Goal: Transaction & Acquisition: Purchase product/service

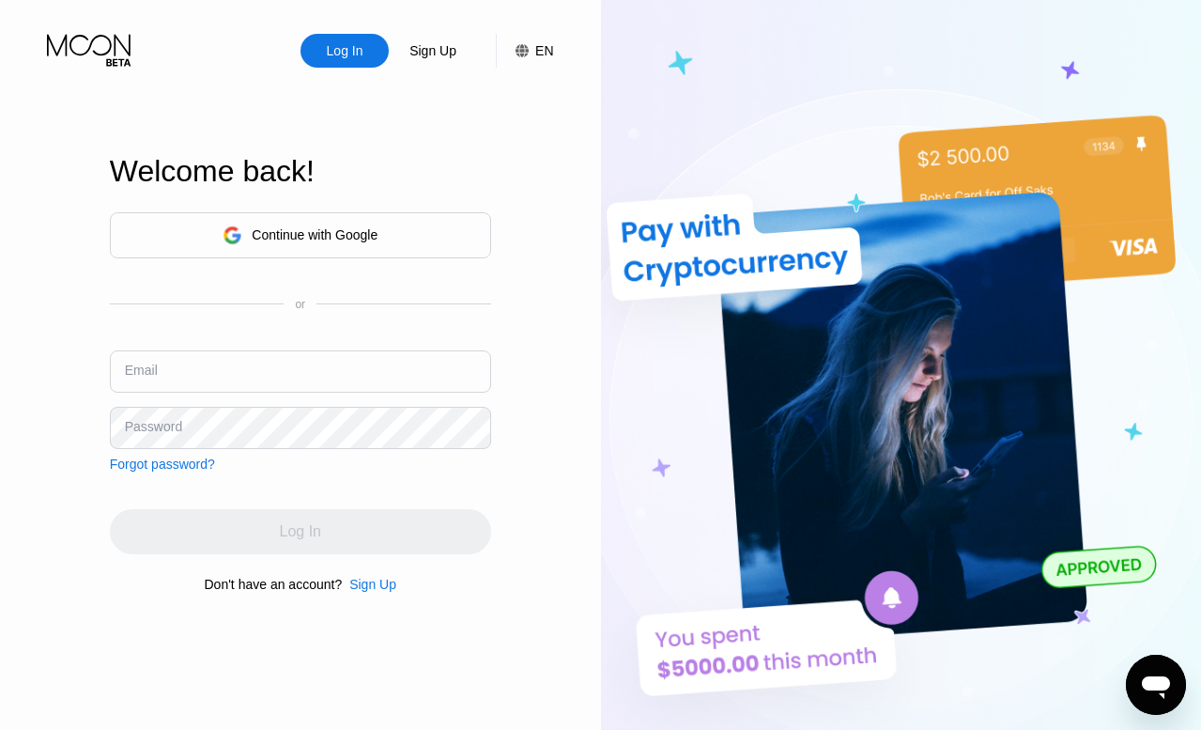
click at [272, 379] on input "text" at bounding box center [300, 371] width 381 height 42
type input "ranversingh@mailfence.com"
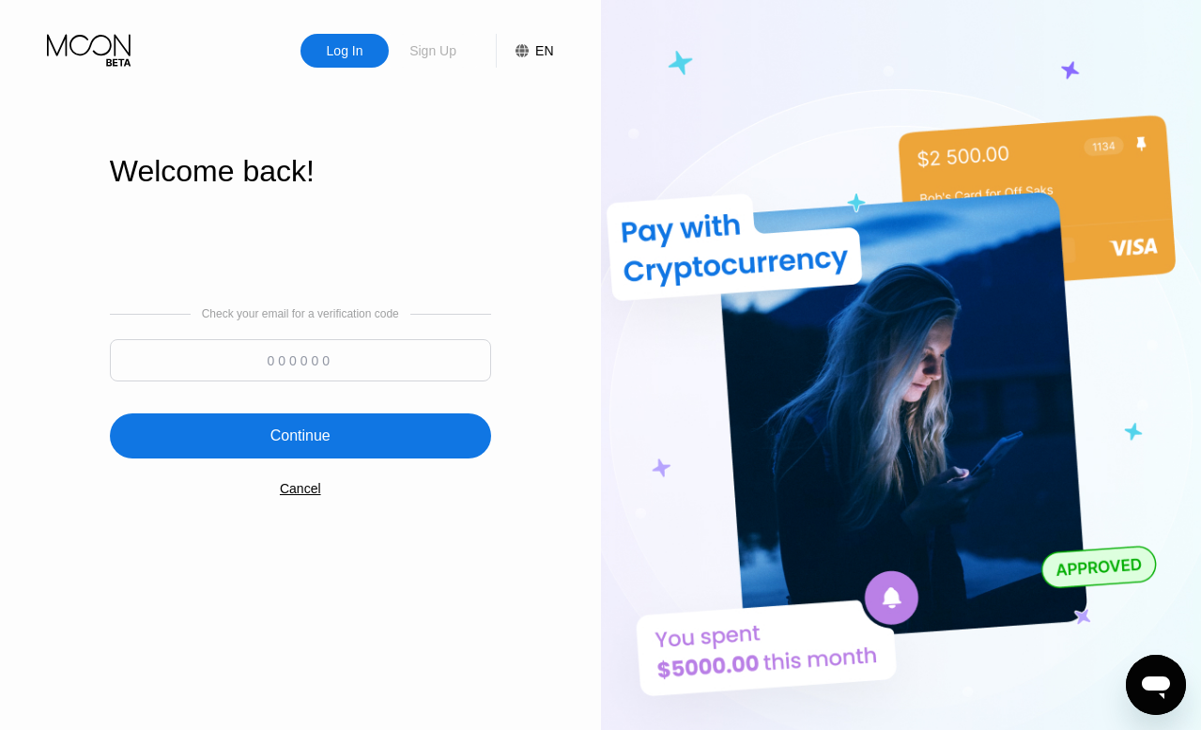
click at [450, 56] on div "Sign Up" at bounding box center [433, 50] width 51 height 19
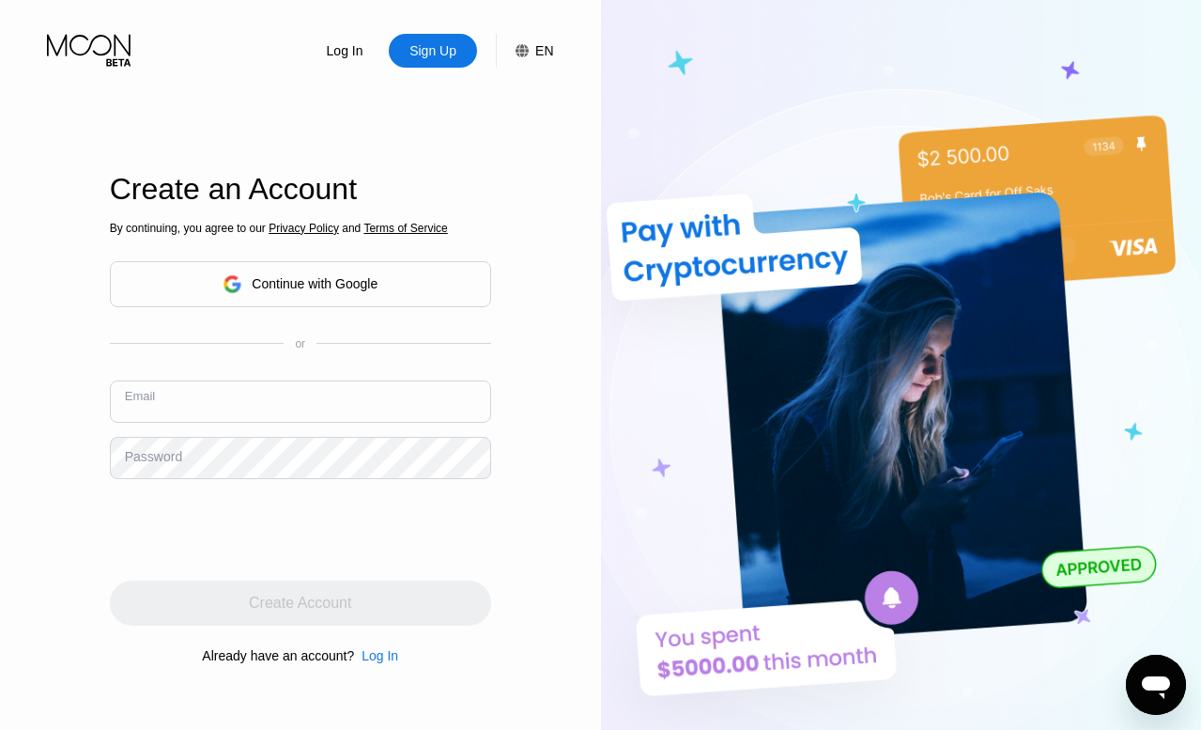
click at [272, 405] on input "text" at bounding box center [300, 401] width 381 height 42
type input "[EMAIL_ADDRESS][DOMAIN_NAME]"
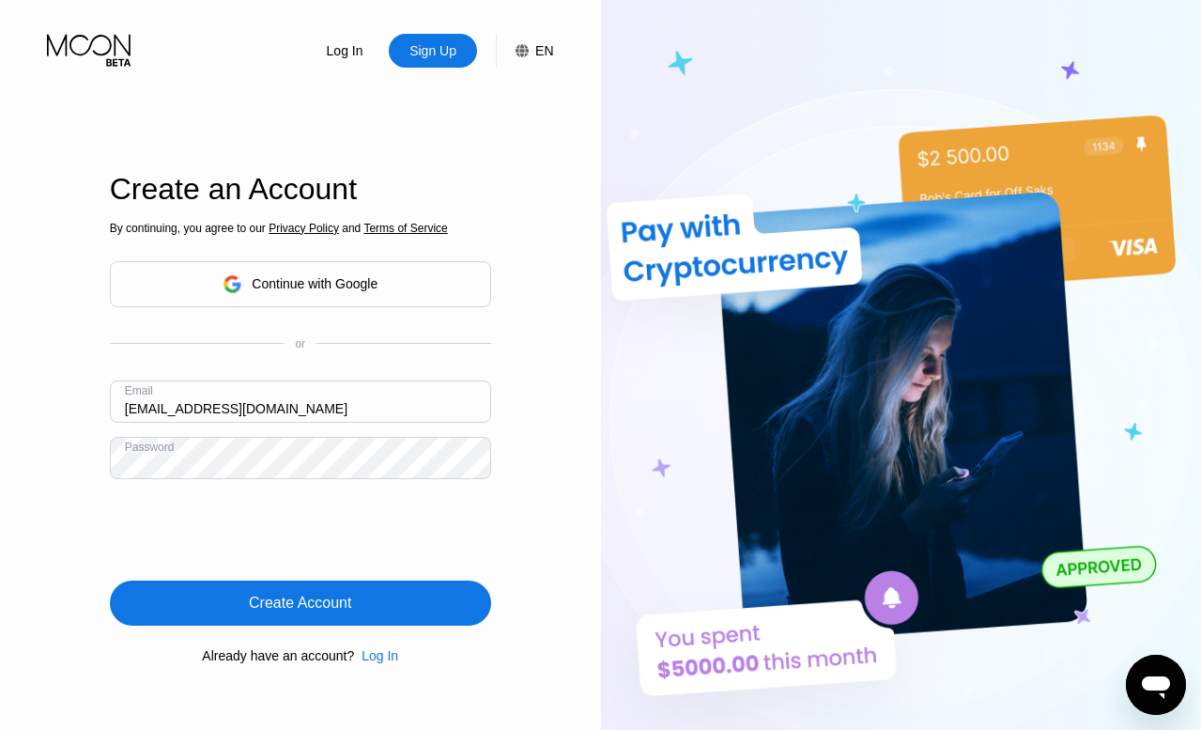
click at [448, 588] on div "Create Account" at bounding box center [300, 603] width 381 height 45
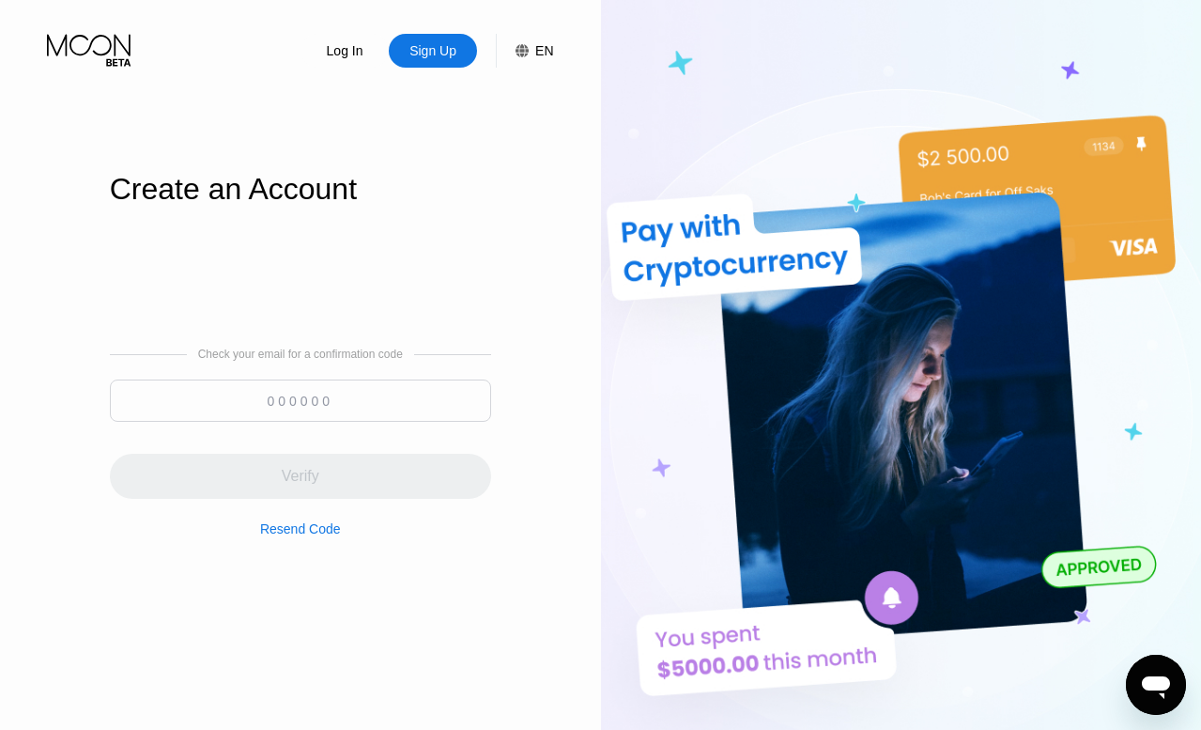
click at [291, 411] on input at bounding box center [300, 401] width 381 height 42
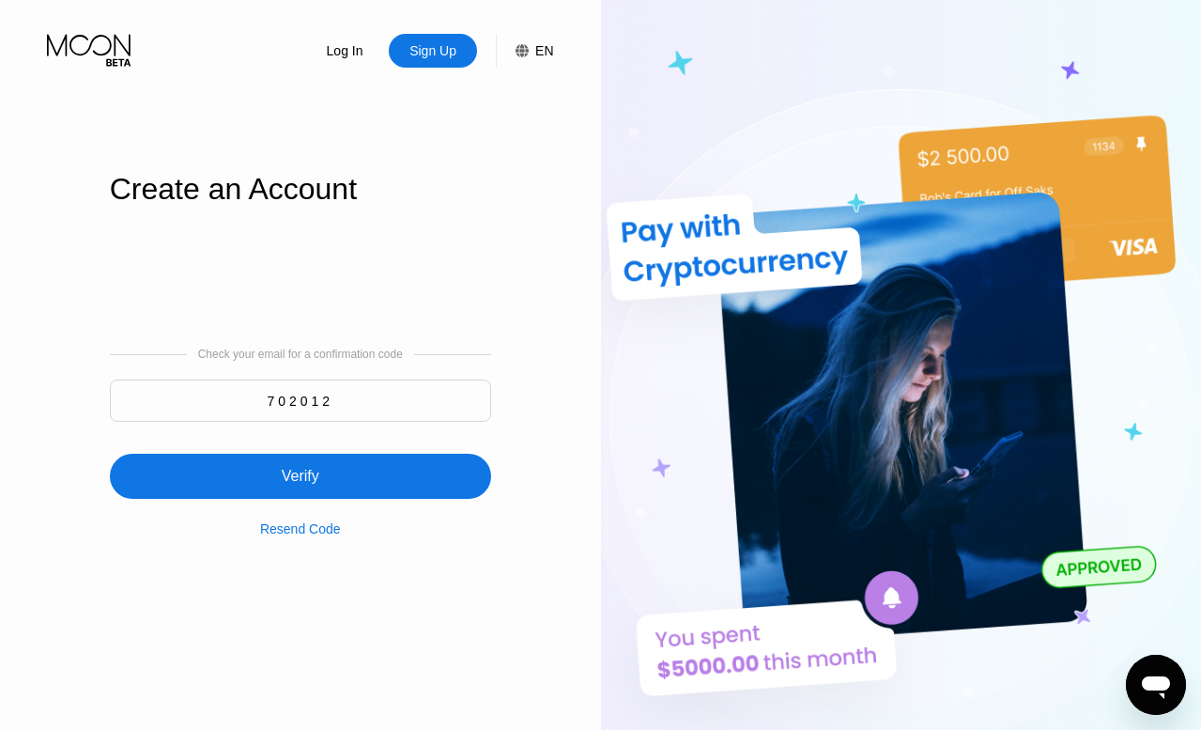
type input "702012"
click at [338, 468] on div "Verify" at bounding box center [300, 476] width 381 height 45
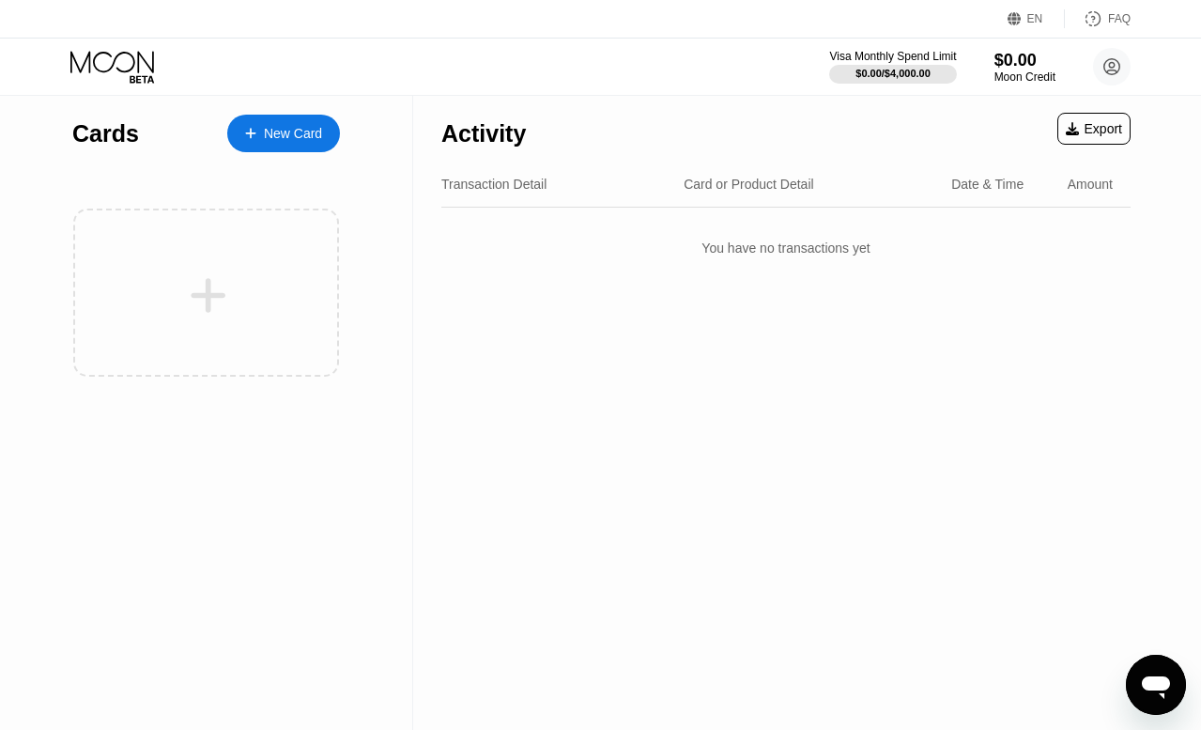
click at [291, 126] on div "New Card" at bounding box center [293, 134] width 58 height 16
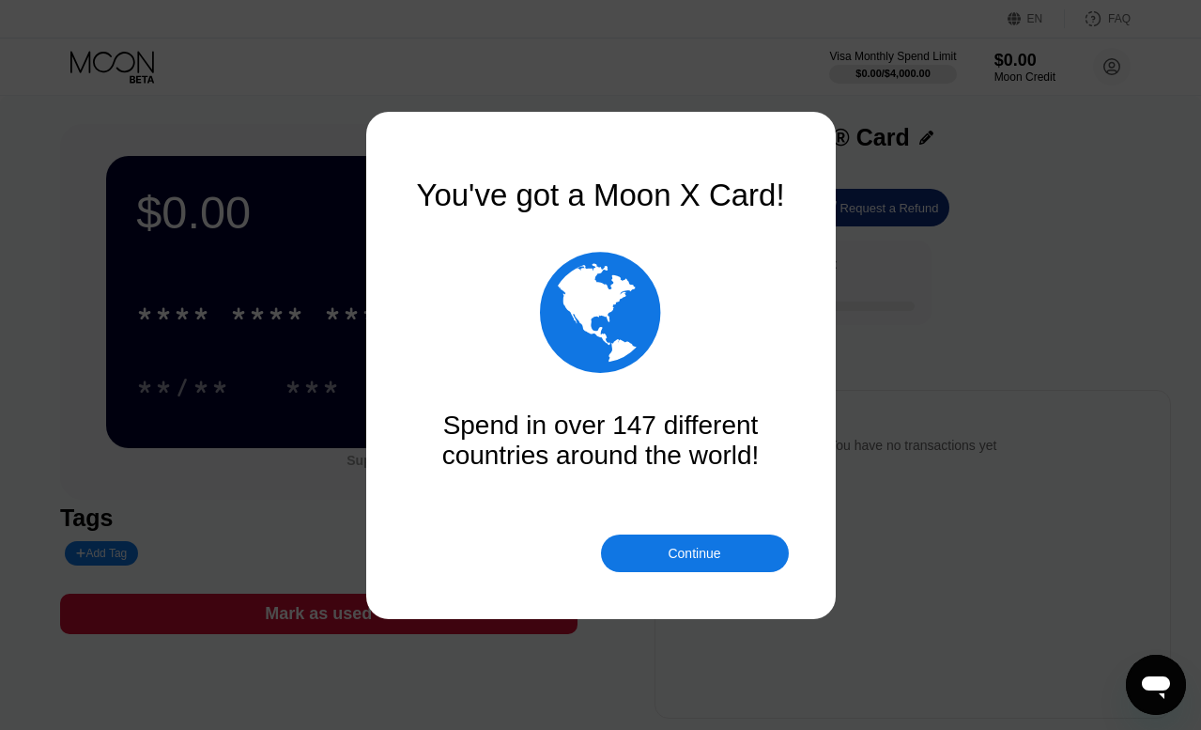
click at [739, 555] on div "Continue" at bounding box center [695, 554] width 188 height 38
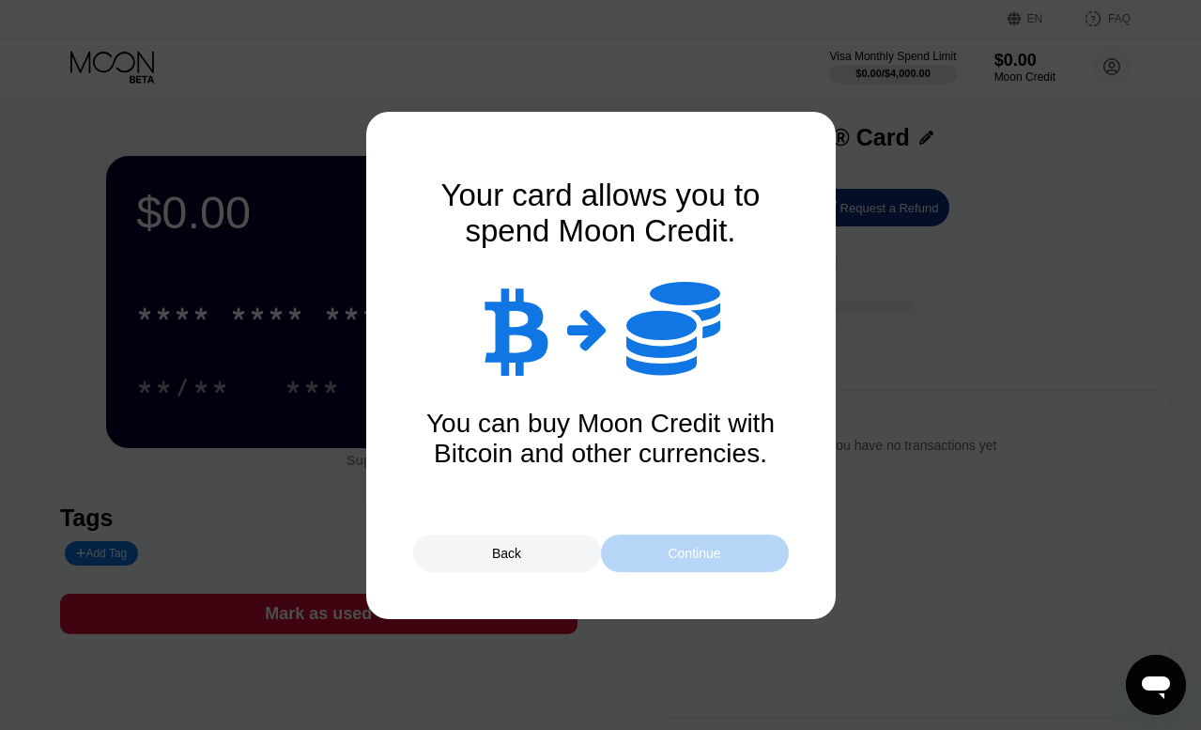
click at [739, 555] on div "Continue" at bounding box center [695, 554] width 188 height 38
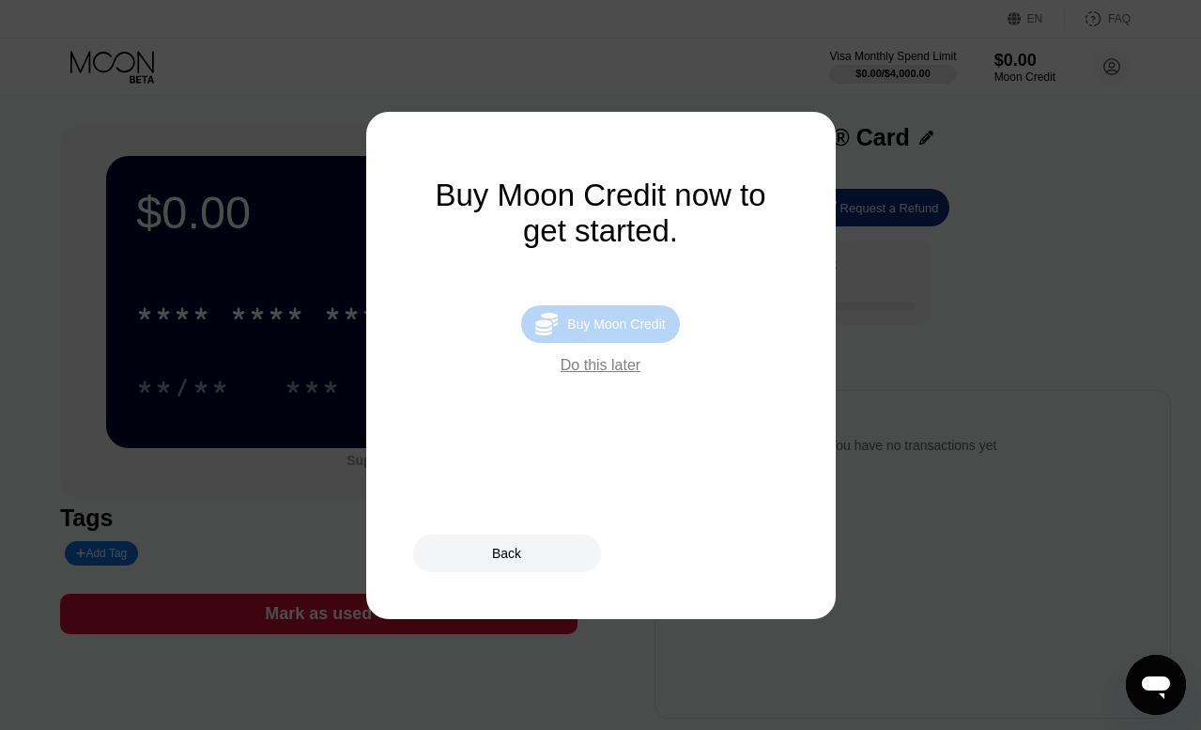
click at [614, 325] on div "Buy Moon Credit" at bounding box center [616, 324] width 98 height 15
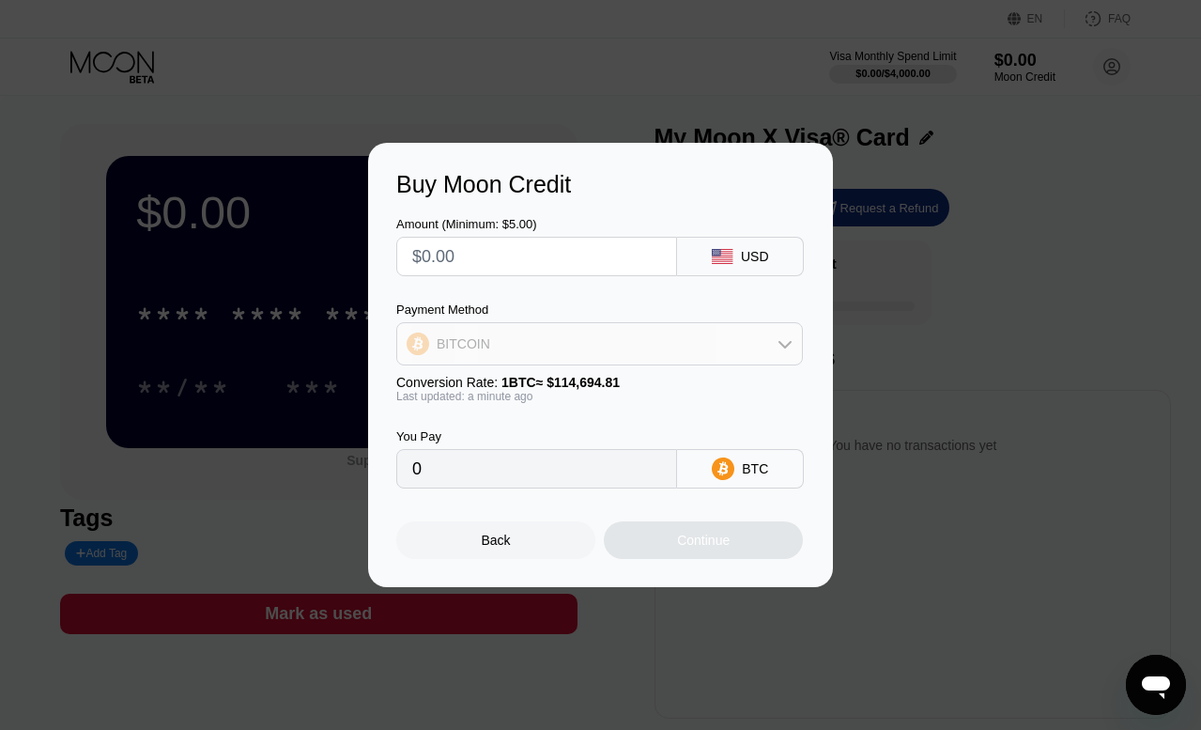
click at [781, 347] on icon at bounding box center [785, 343] width 15 height 15
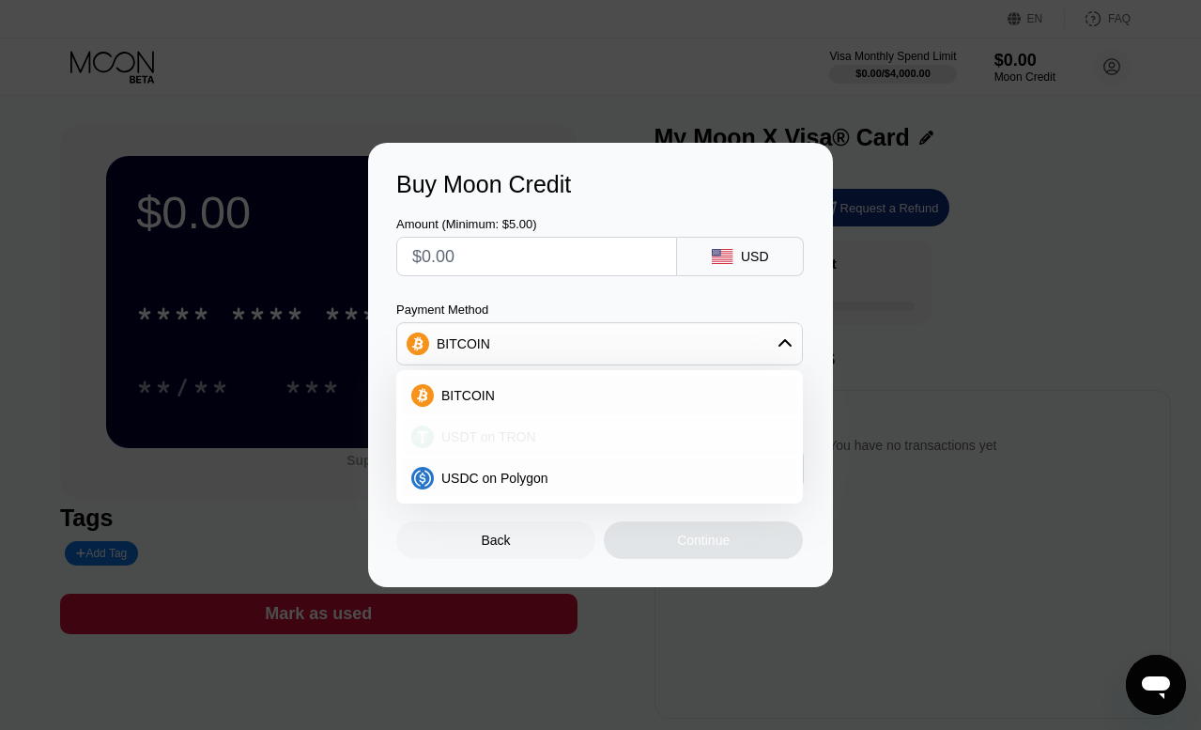
click at [672, 430] on div "USDT on TRON" at bounding box center [611, 436] width 354 height 15
type input "0.00"
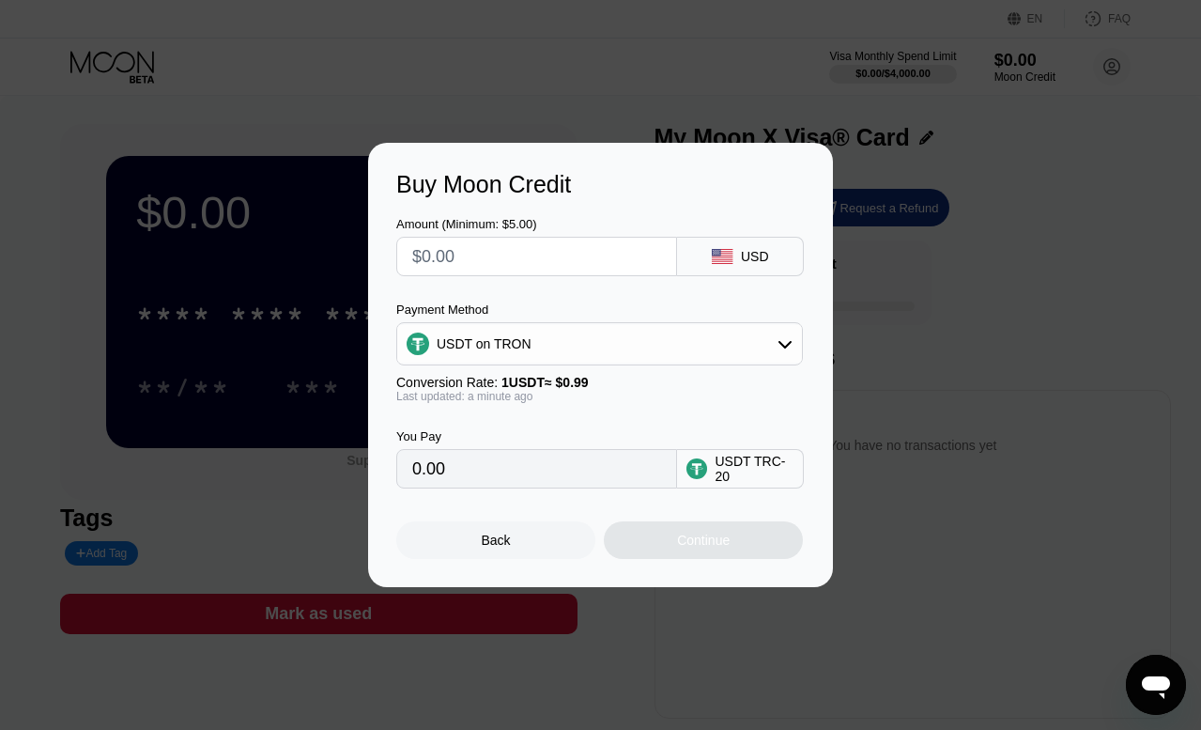
click at [519, 252] on input "text" at bounding box center [536, 257] width 249 height 38
click at [582, 265] on input "text" at bounding box center [536, 257] width 249 height 38
type input "$70"
type input "70.71"
type input "$7"
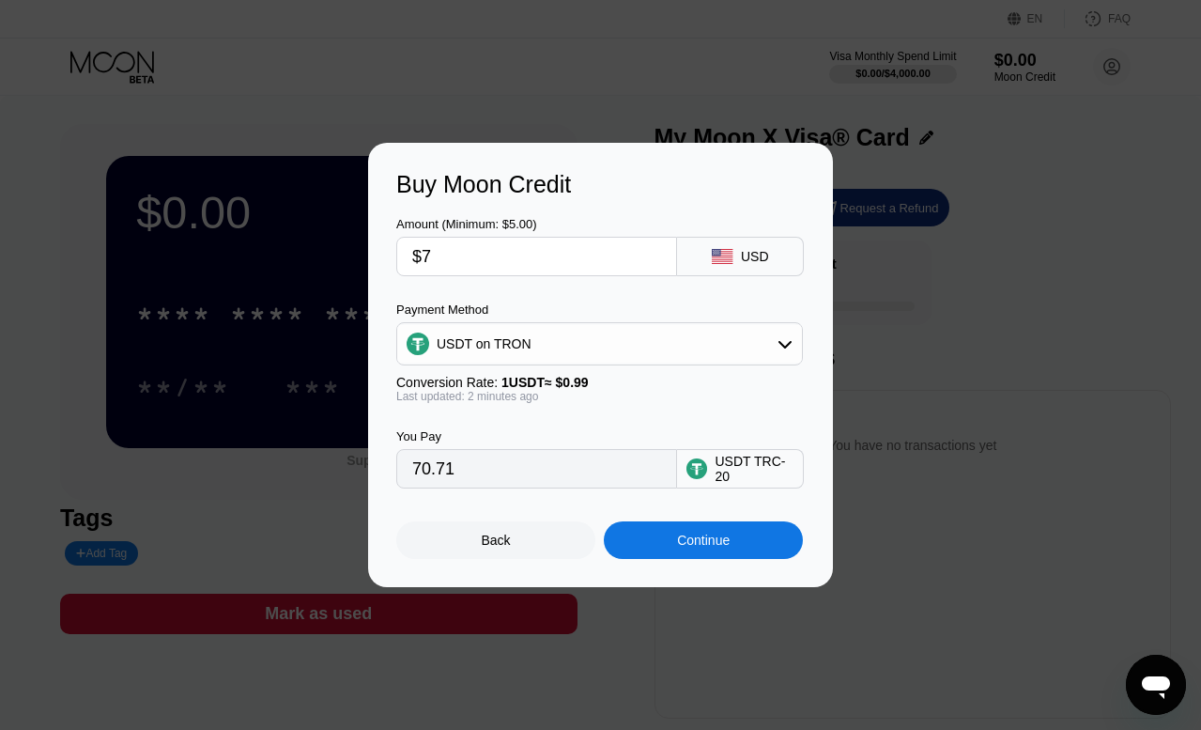
type input "7.07"
type input "0.00"
type input "$80"
type input "80.81"
type input "$80"
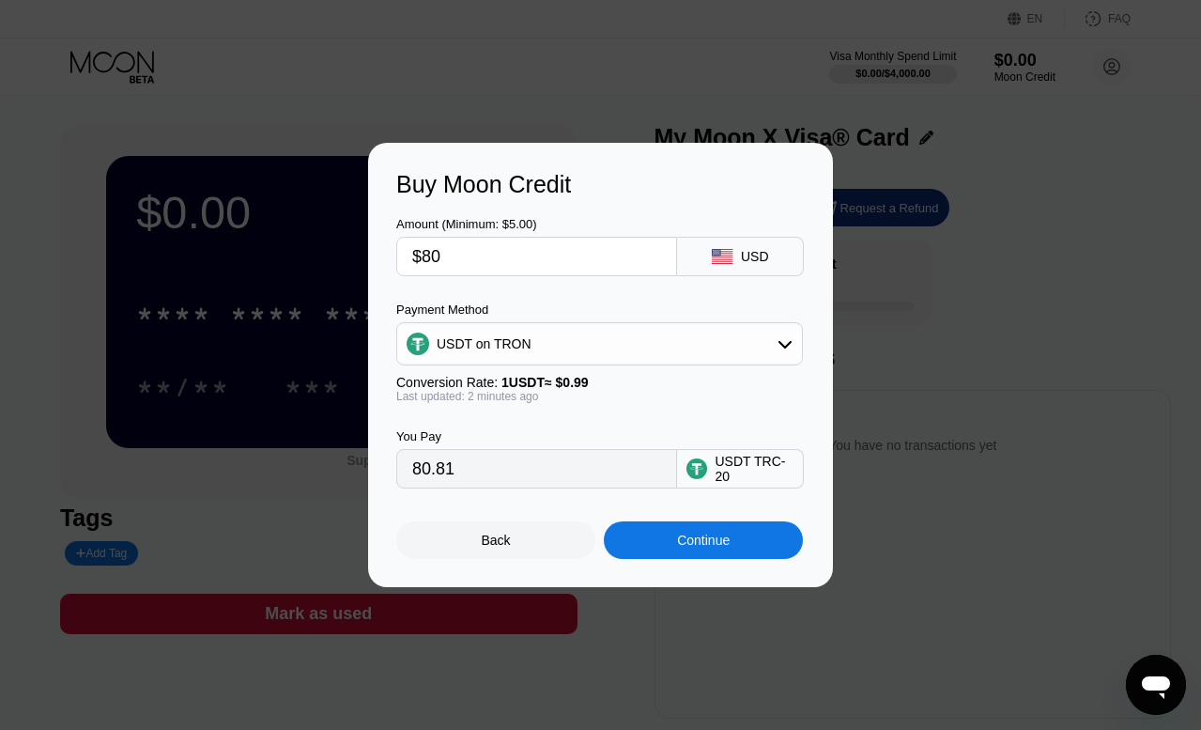
click at [767, 339] on div "USDT on TRON" at bounding box center [599, 344] width 405 height 38
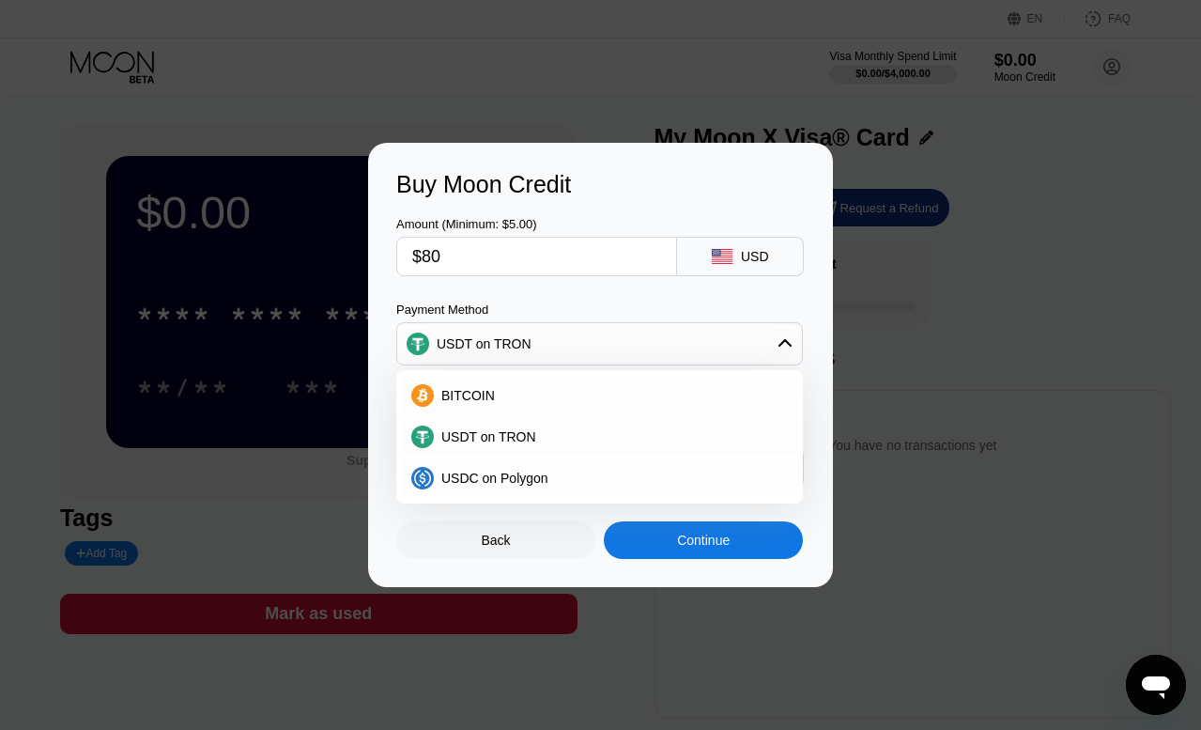
click at [767, 339] on div "USDT on TRON" at bounding box center [599, 344] width 405 height 38
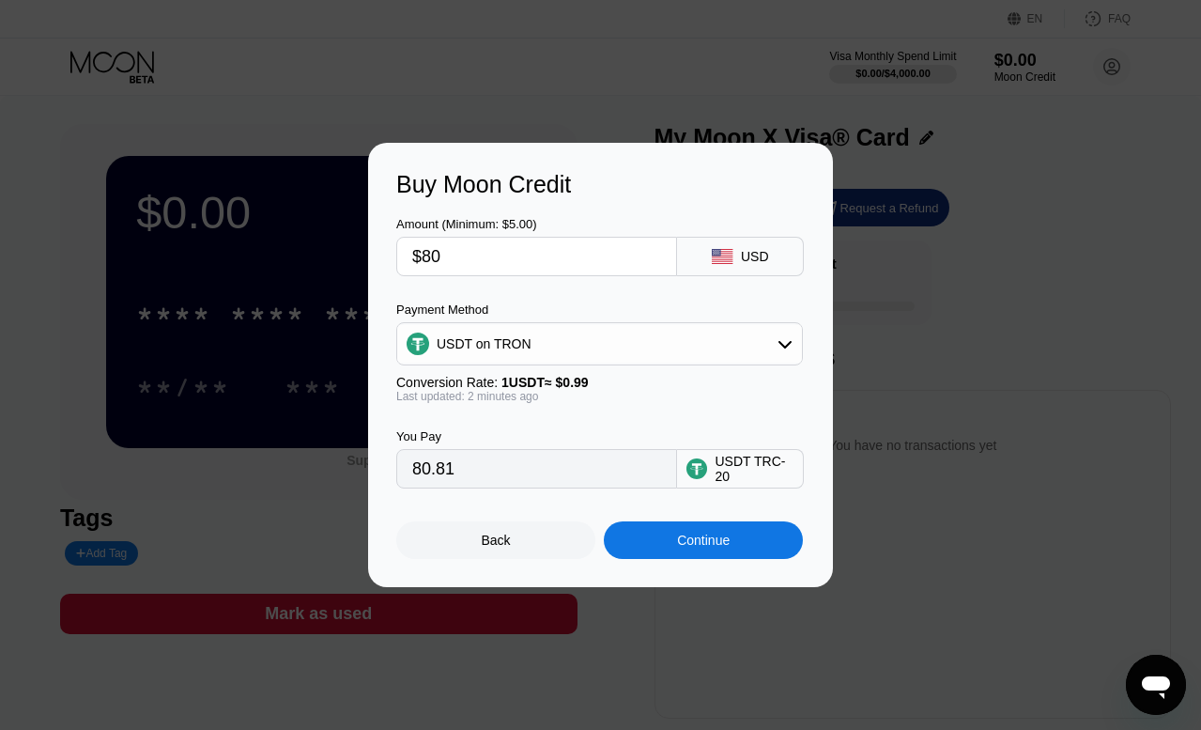
click at [754, 539] on div "Continue" at bounding box center [703, 540] width 199 height 38
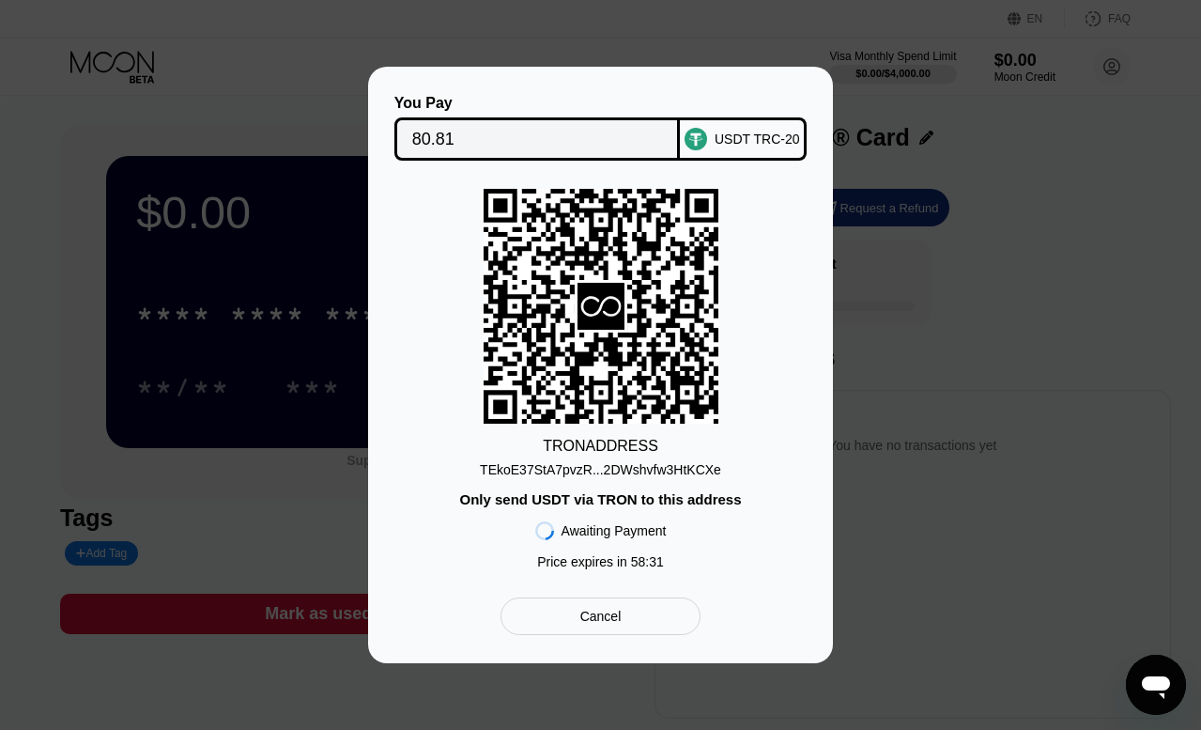
click at [732, 147] on div "USDT TRC-20" at bounding box center [743, 138] width 127 height 43
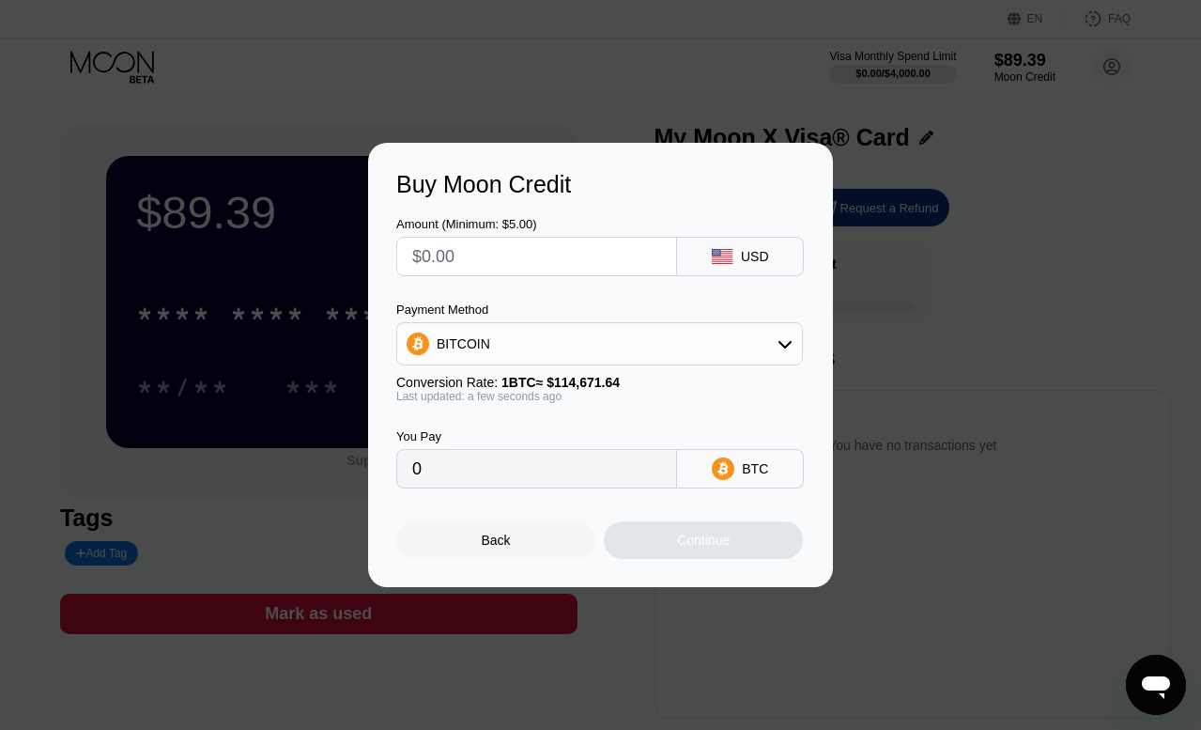
click at [471, 530] on div "Back" at bounding box center [495, 540] width 199 height 38
